Goal: Transaction & Acquisition: Obtain resource

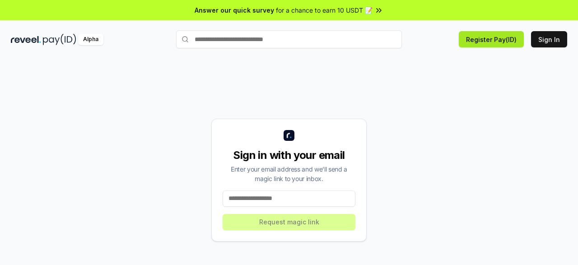
click at [497, 42] on button "Register Pay(ID)" at bounding box center [491, 39] width 65 height 16
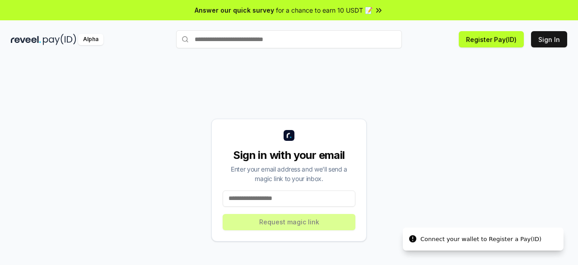
click at [270, 200] on input at bounding box center [289, 198] width 133 height 16
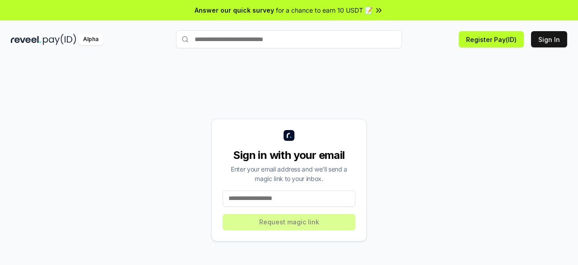
click at [270, 200] on input at bounding box center [289, 198] width 133 height 16
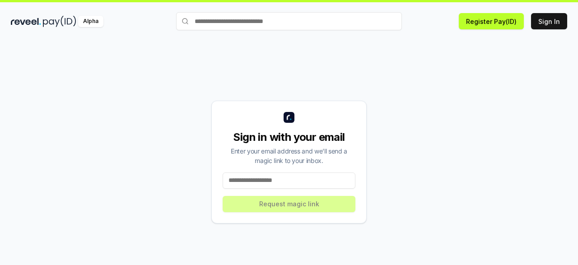
scroll to position [18, 0]
